Goal: Task Accomplishment & Management: Complete application form

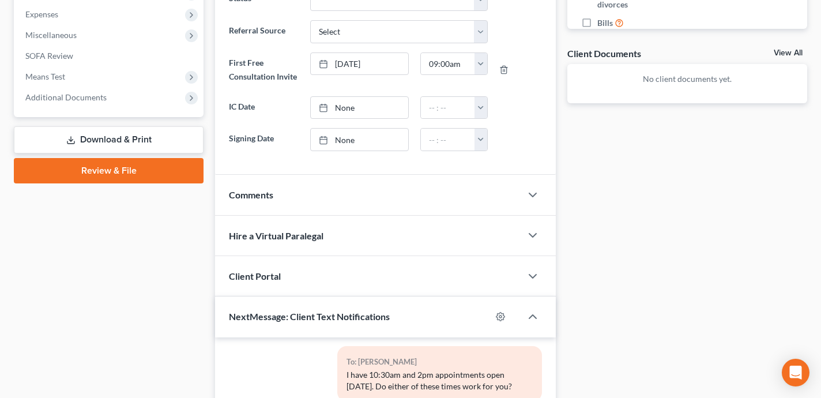
scroll to position [626, 0]
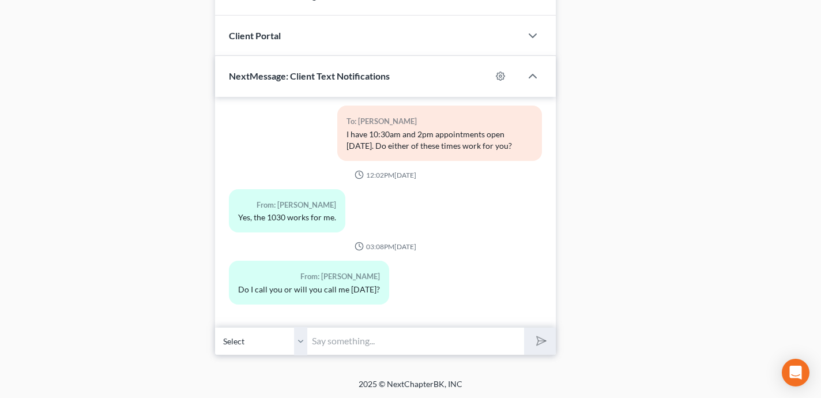
click at [339, 338] on input "text" at bounding box center [415, 341] width 217 height 28
type input "I will call you, Rick. It will be from my office line: 641-472-5141"
click at [542, 328] on button "submit" at bounding box center [540, 340] width 32 height 27
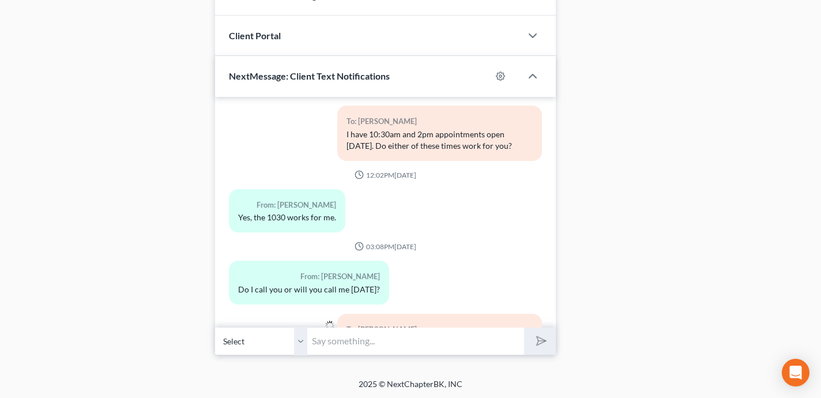
scroll to position [364, 0]
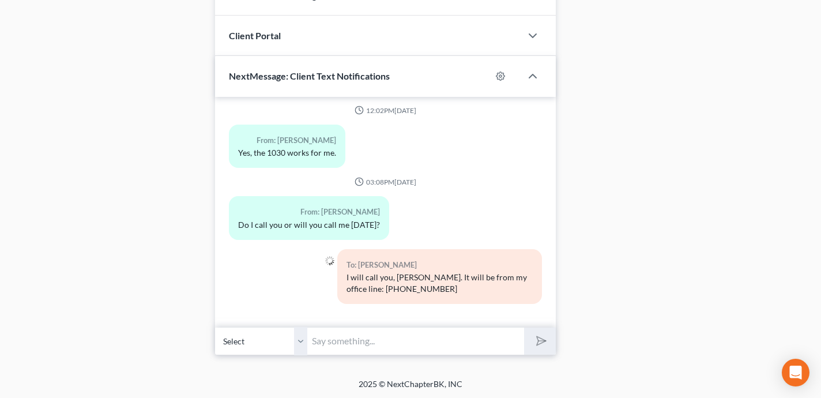
click at [358, 336] on input "text" at bounding box center [415, 341] width 217 height 28
type input "Have a good evening. Talk to you soon."
click at [524, 327] on button "submit" at bounding box center [540, 340] width 32 height 27
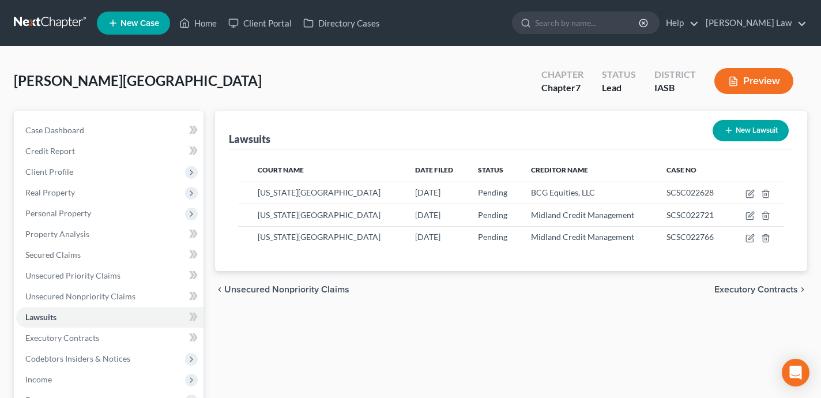
click at [149, 28] on link "New Case" at bounding box center [133, 23] width 73 height 23
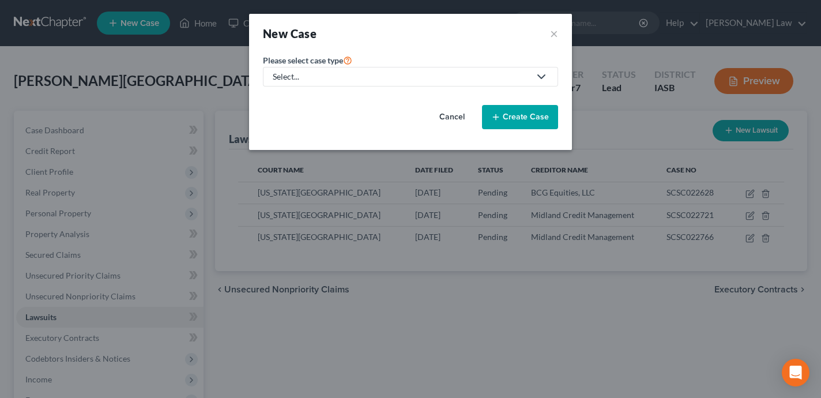
click at [424, 80] on div "Select..." at bounding box center [401, 77] width 257 height 12
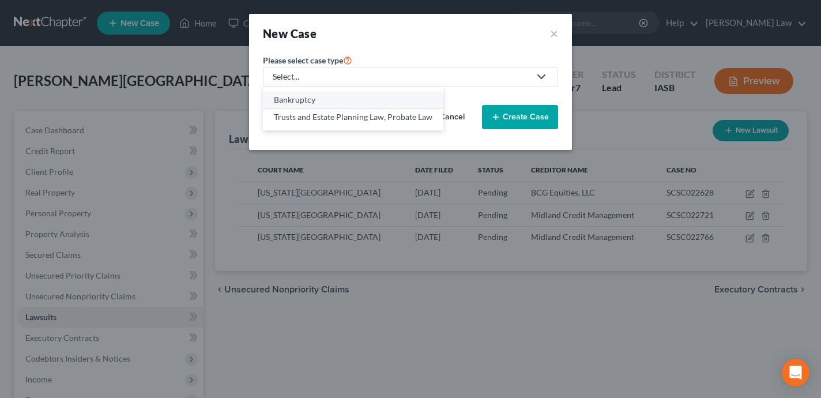
click at [382, 100] on div "Bankruptcy" at bounding box center [353, 100] width 158 height 12
select select "30"
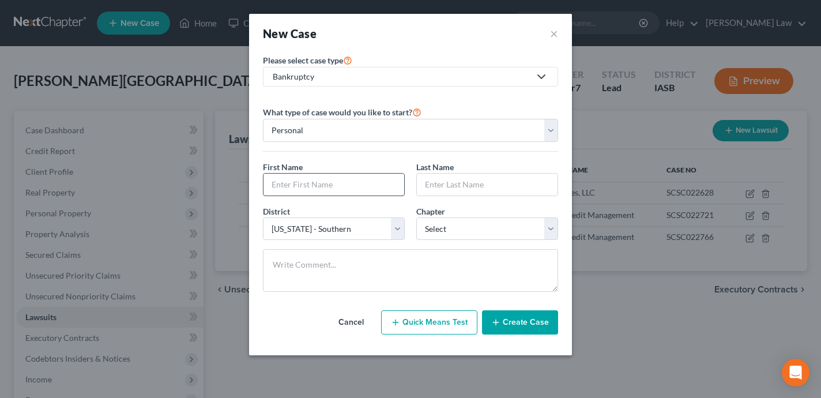
click at [321, 191] on input "text" at bounding box center [333, 184] width 141 height 22
type input "Jan"
click at [551, 31] on button "×" at bounding box center [554, 33] width 8 height 16
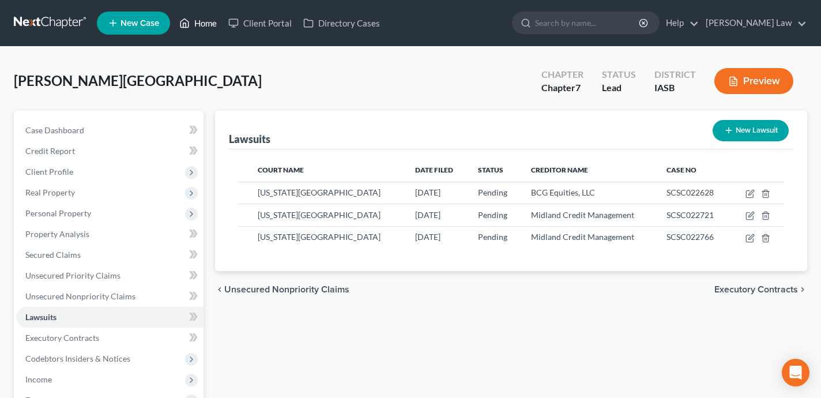
click at [209, 24] on link "Home" at bounding box center [197, 23] width 49 height 21
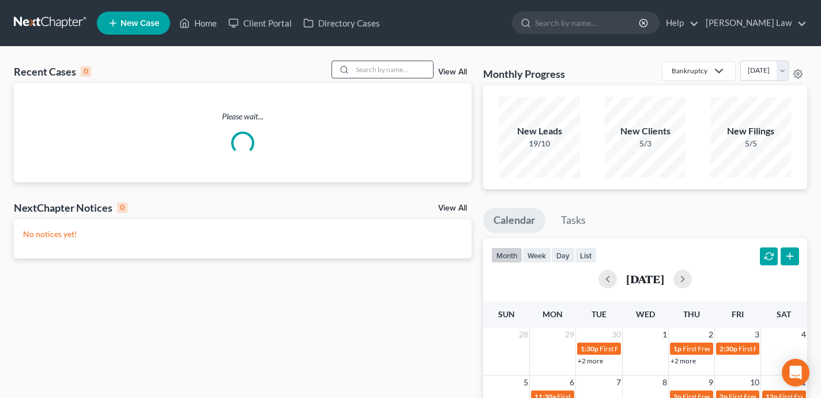
click at [380, 71] on input "search" at bounding box center [392, 69] width 81 height 17
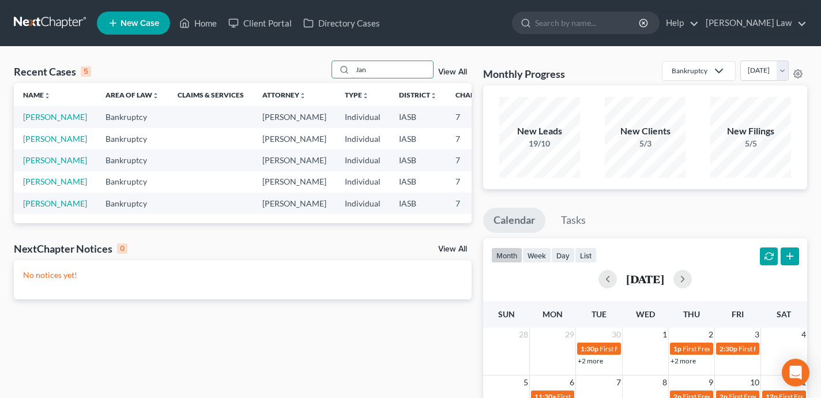
type input "Jan"
click at [146, 21] on span "New Case" at bounding box center [139, 23] width 39 height 9
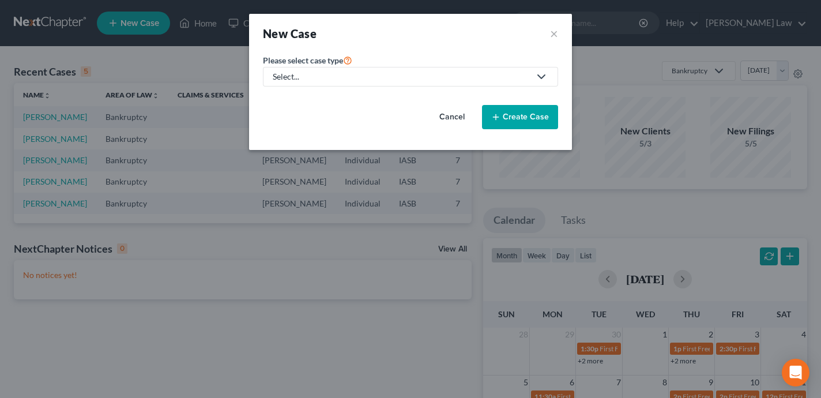
click at [348, 79] on div "Select..." at bounding box center [401, 77] width 257 height 12
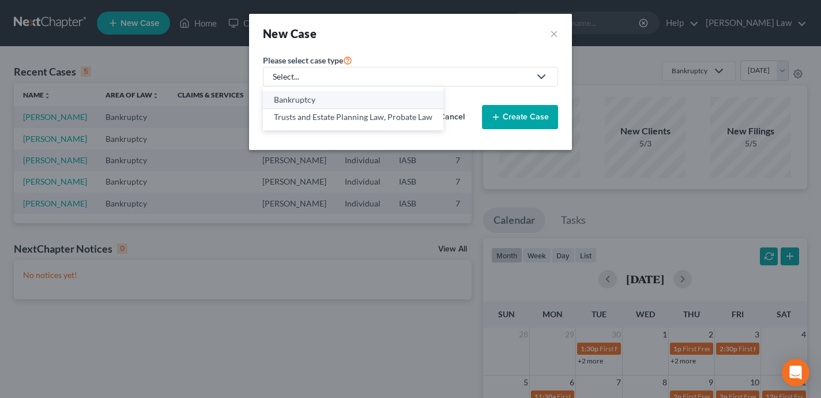
click at [338, 95] on div "Bankruptcy" at bounding box center [353, 100] width 158 height 12
select select "30"
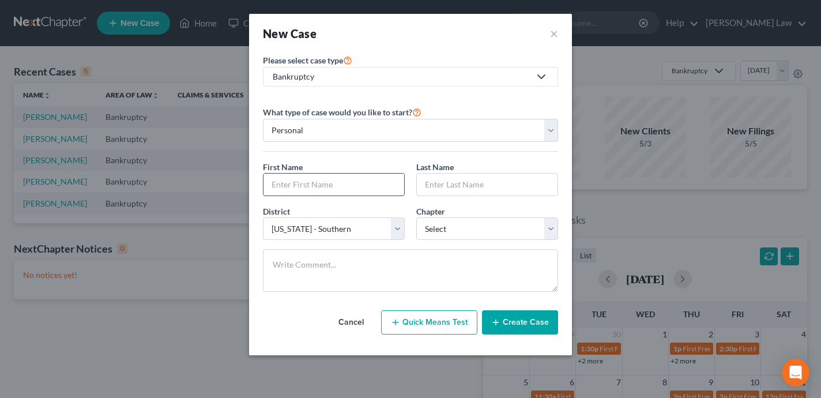
click at [319, 191] on input "text" at bounding box center [333, 184] width 141 height 22
type input "Jan"
click at [486, 182] on input "text" at bounding box center [487, 184] width 141 height 22
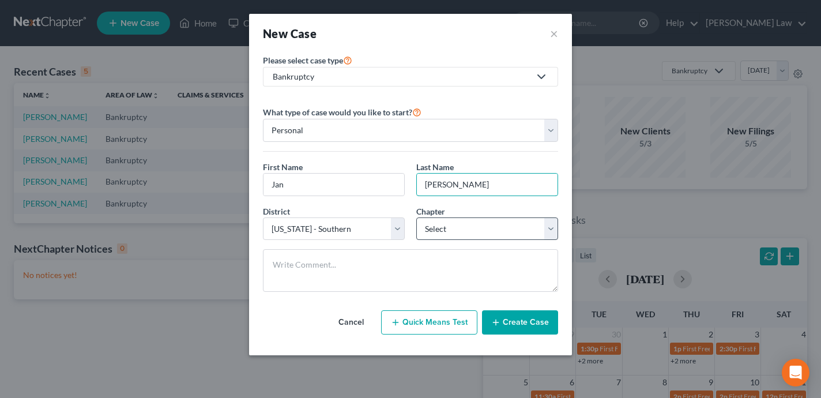
type input "[PERSON_NAME]"
click at [437, 227] on select "Select 7 11 12 13" at bounding box center [487, 228] width 142 height 23
select select "0"
click at [416, 217] on select "Select 7 11 12 13" at bounding box center [487, 228] width 142 height 23
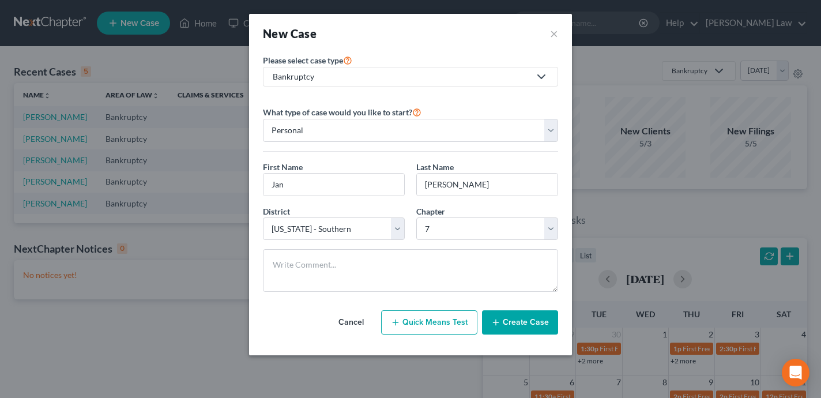
click at [510, 326] on button "Create Case" at bounding box center [520, 322] width 76 height 24
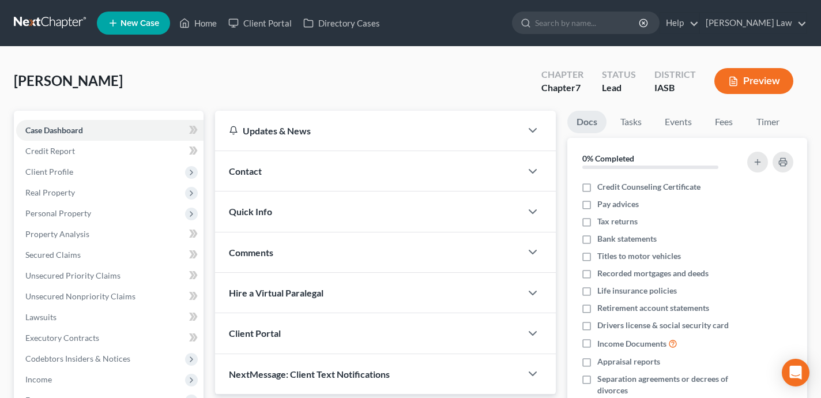
click at [411, 198] on div "Quick Info" at bounding box center [368, 211] width 306 height 40
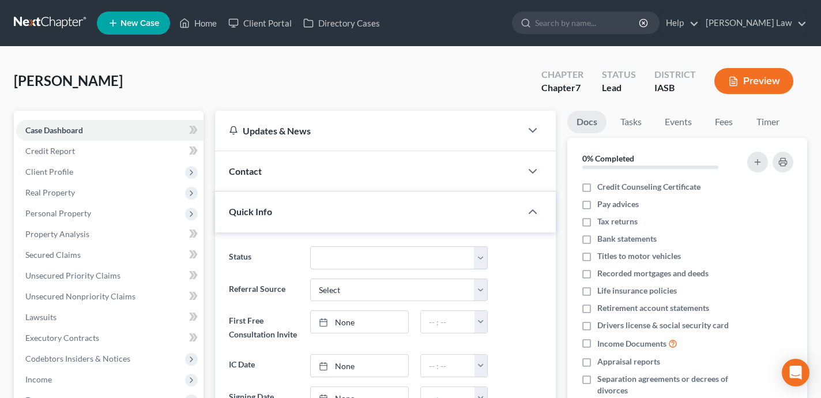
click at [388, 172] on div "Contact" at bounding box center [368, 171] width 306 height 40
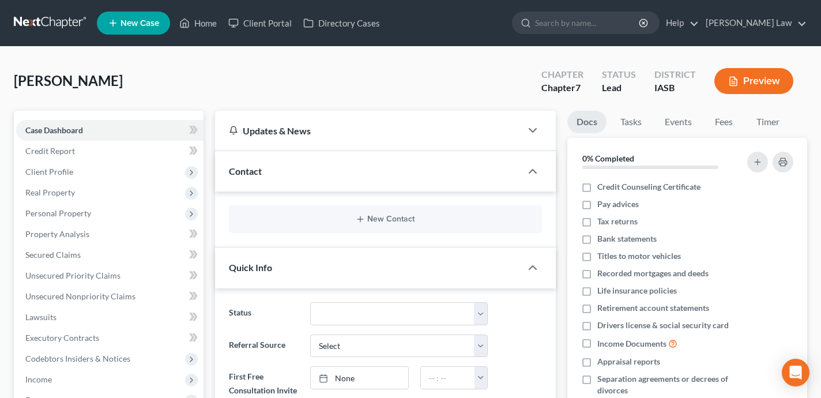
click at [386, 211] on div "New Contact" at bounding box center [385, 219] width 313 height 28
click at [386, 221] on button "New Contact" at bounding box center [385, 218] width 294 height 9
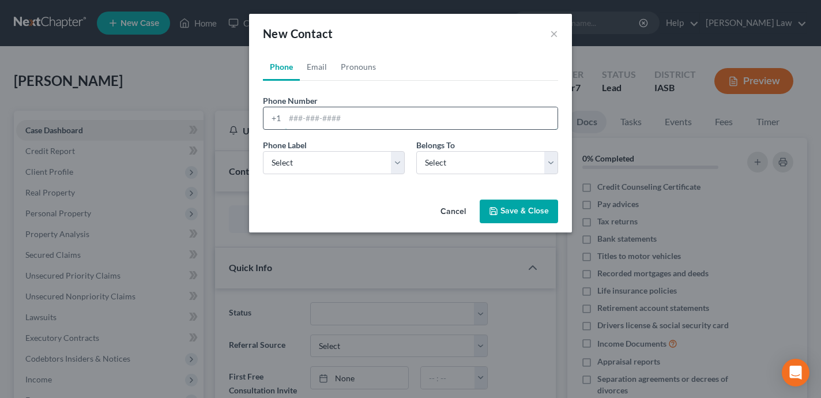
click at [349, 121] on input "tel" at bounding box center [421, 118] width 273 height 22
click at [284, 166] on select "Select Mobile Home Work Other" at bounding box center [334, 162] width 142 height 23
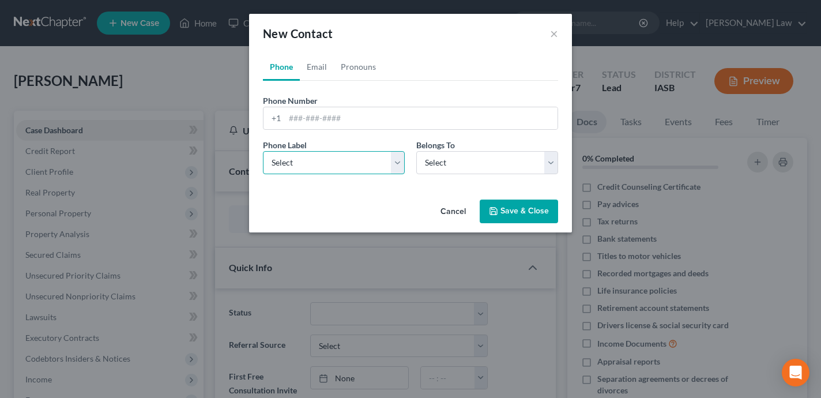
select select "0"
click at [263, 151] on select "Select Mobile Home Work Other" at bounding box center [334, 162] width 142 height 23
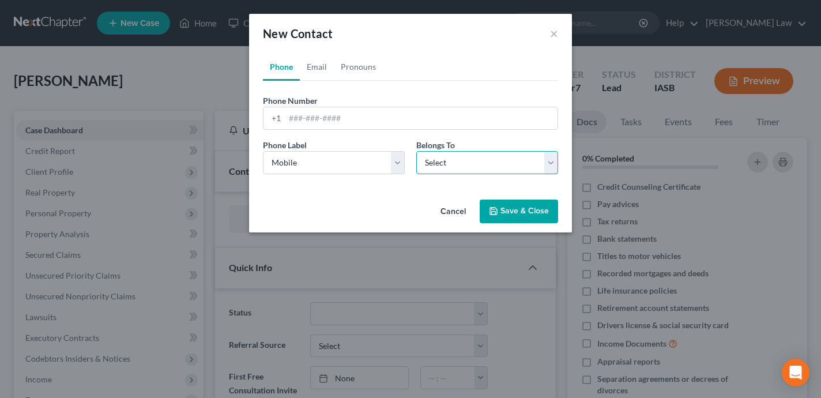
click at [461, 164] on select "Select Client Other" at bounding box center [487, 162] width 142 height 23
select select "0"
click at [416, 151] on select "Select Client Other" at bounding box center [487, 162] width 142 height 23
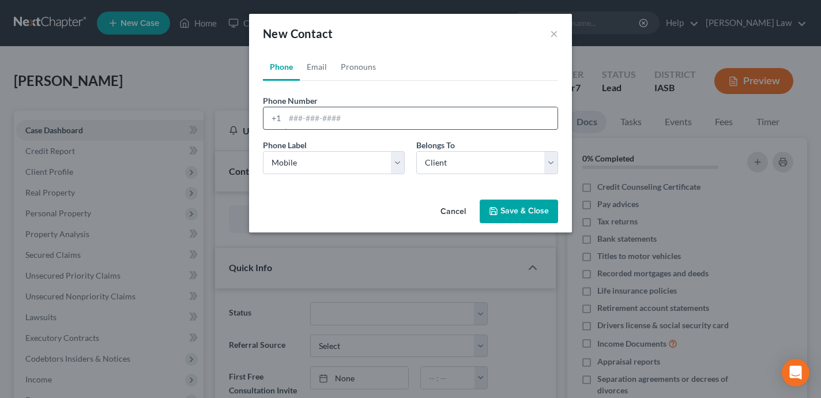
click at [290, 119] on input "tel" at bounding box center [421, 118] width 273 height 22
type input "6412950530"
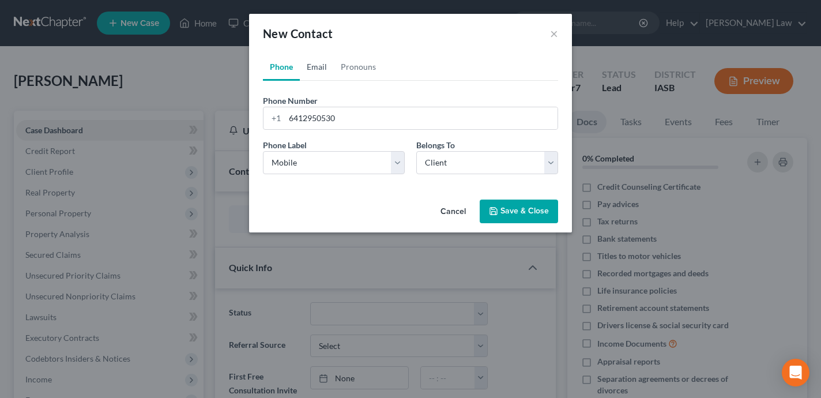
click at [322, 65] on link "Email" at bounding box center [317, 67] width 34 height 28
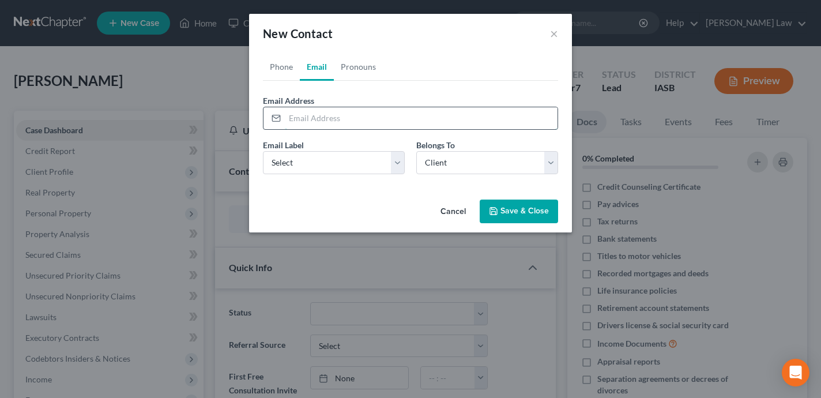
click at [346, 120] on input "email" at bounding box center [421, 118] width 273 height 22
paste input "[EMAIL_ADDRESS][DOMAIN_NAME]"
type input "[EMAIL_ADDRESS][DOMAIN_NAME]"
click at [319, 157] on select "Select Home Work Other" at bounding box center [334, 162] width 142 height 23
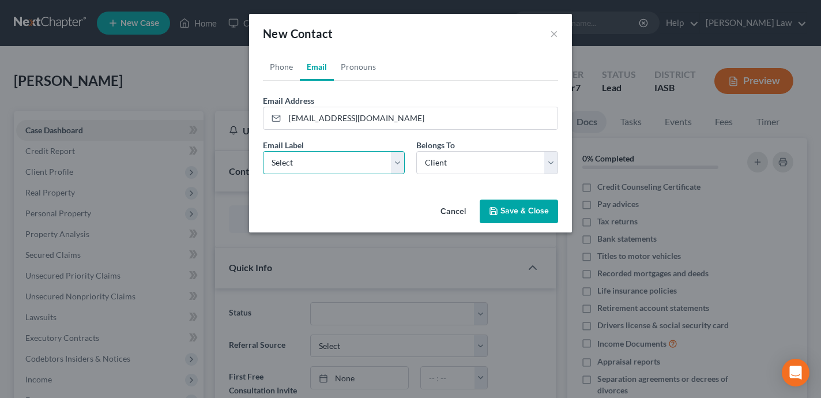
select select "0"
click at [263, 151] on select "Select Home Work Other" at bounding box center [334, 162] width 142 height 23
click at [505, 209] on button "Save & Close" at bounding box center [518, 211] width 78 height 24
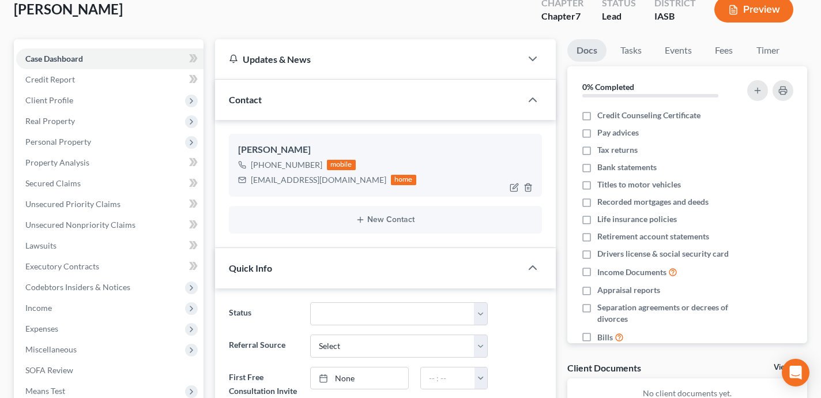
scroll to position [49, 0]
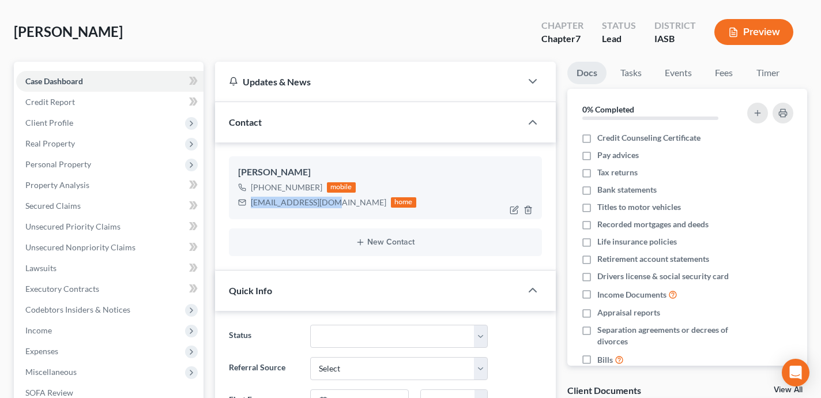
drag, startPoint x: 322, startPoint y: 204, endPoint x: 250, endPoint y: 207, distance: 71.5
click at [250, 207] on div "[EMAIL_ADDRESS][DOMAIN_NAME] home" at bounding box center [327, 202] width 178 height 15
copy div "[EMAIL_ADDRESS][DOMAIN_NAME]"
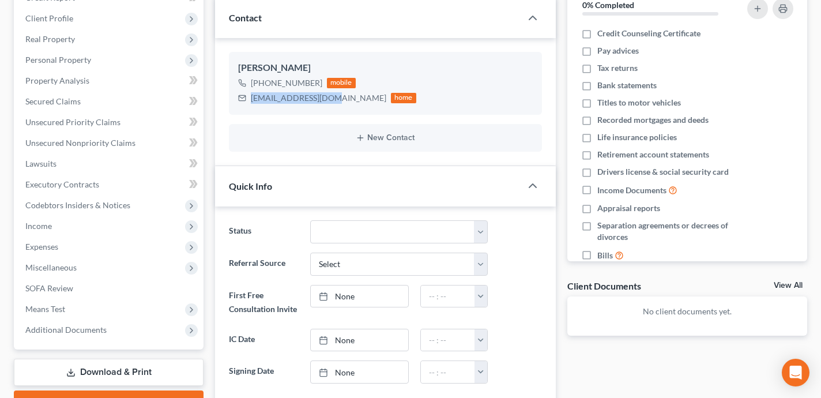
scroll to position [368, 0]
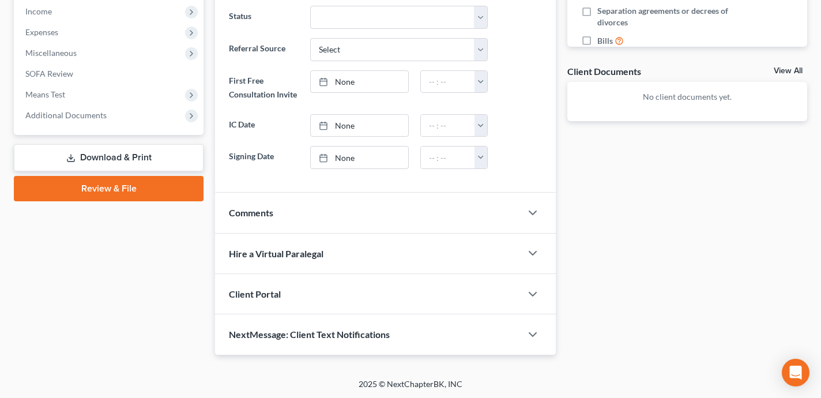
click at [367, 292] on div "Client Portal" at bounding box center [368, 294] width 306 height 40
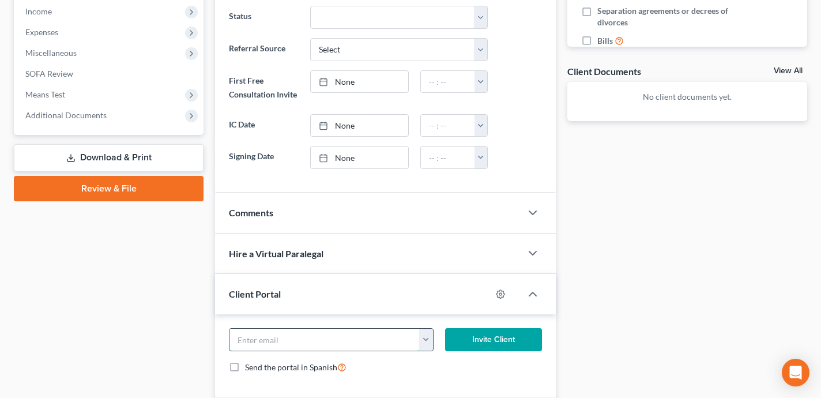
click at [318, 343] on input "email" at bounding box center [324, 339] width 190 height 22
paste input "[EMAIL_ADDRESS][DOMAIN_NAME]"
type input "[EMAIL_ADDRESS][DOMAIN_NAME]"
click at [483, 336] on button "Invite Client" at bounding box center [493, 339] width 97 height 23
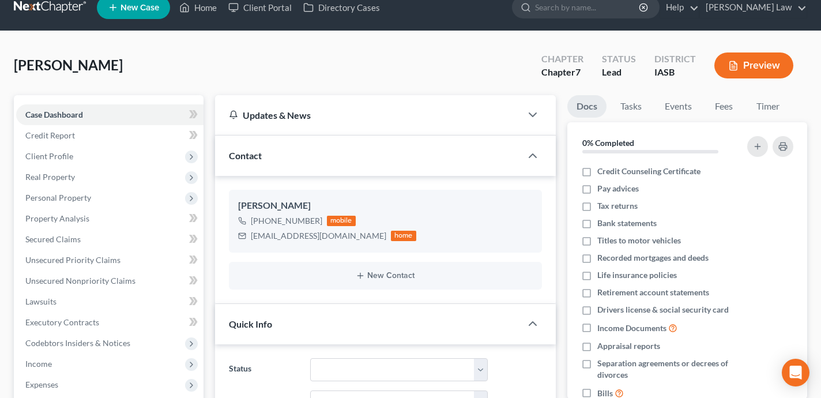
scroll to position [0, 0]
